Goal: Task Accomplishment & Management: Manage account settings

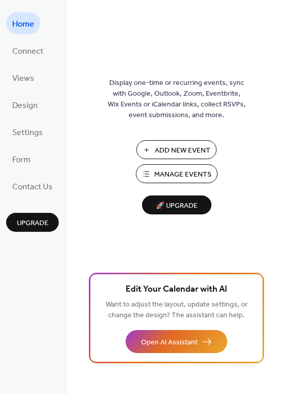
click at [184, 175] on span "Manage Events" at bounding box center [182, 174] width 57 height 11
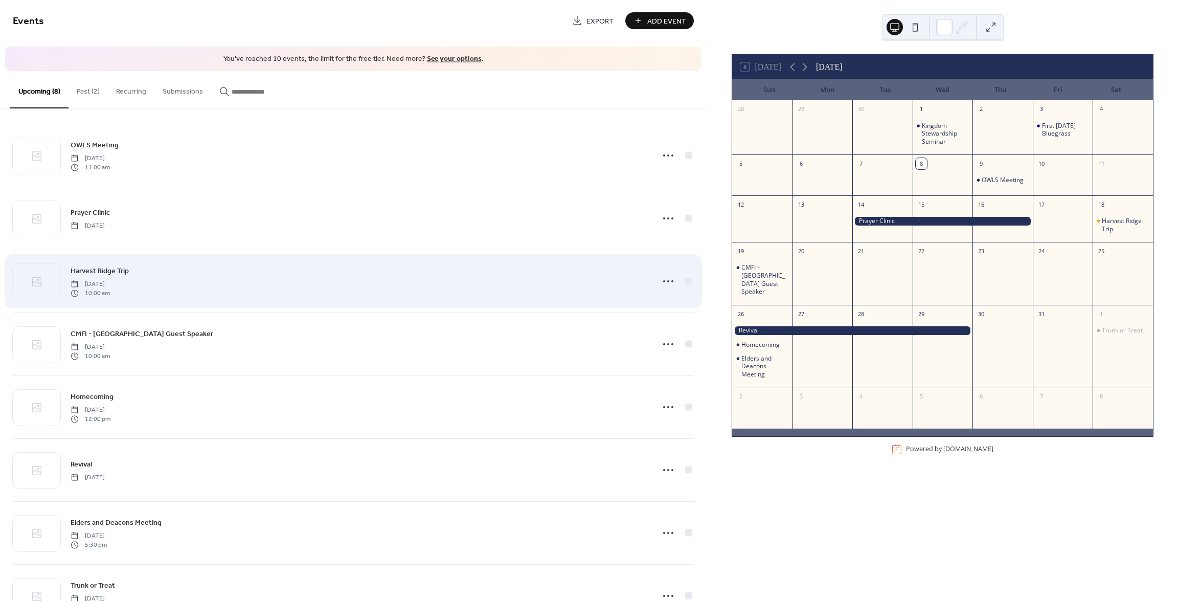
click at [164, 273] on div "Harvest Ridge Trip [DATE] 10:00 am" at bounding box center [359, 281] width 577 height 33
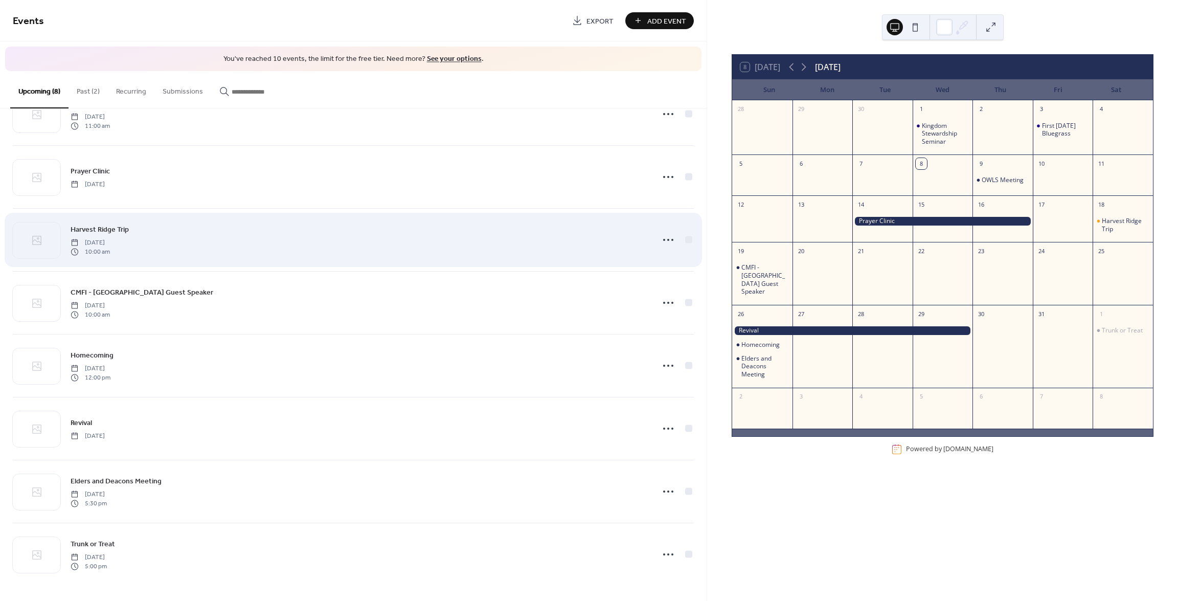
click at [168, 218] on div "Harvest Ridge Trip [DATE] 10:00 am" at bounding box center [353, 240] width 681 height 62
click at [662, 238] on icon at bounding box center [668, 240] width 16 height 16
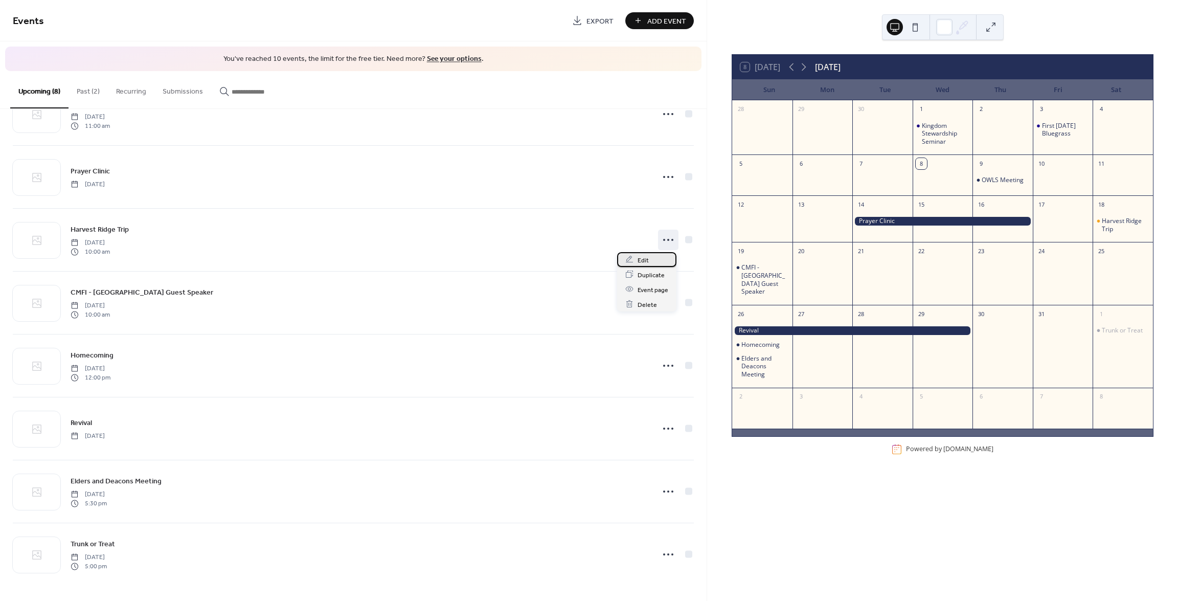
click at [650, 264] on div "Edit" at bounding box center [646, 259] width 59 height 15
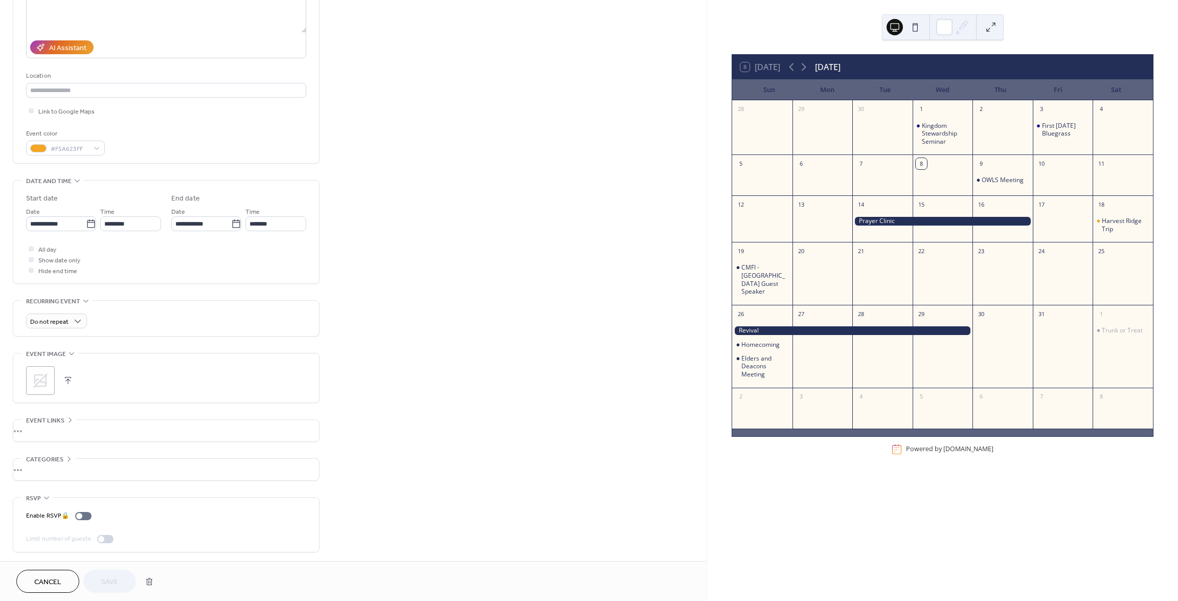
scroll to position [154, 0]
click at [62, 430] on div "•••" at bounding box center [166, 428] width 306 height 21
click at [47, 577] on span "Cancel" at bounding box center [47, 582] width 27 height 11
